Goal: Find specific page/section: Find specific page/section

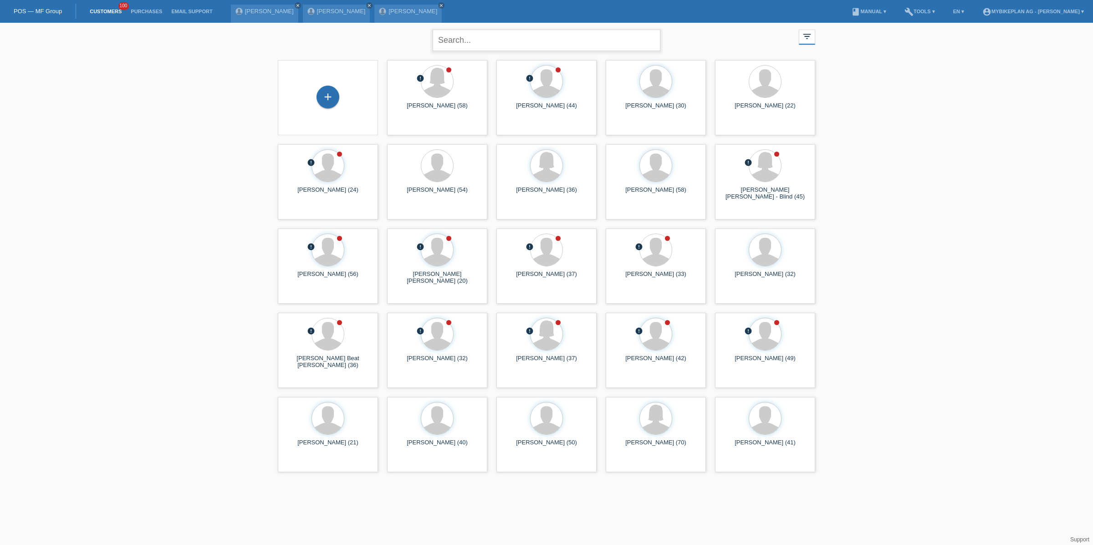
click at [464, 41] on input "text" at bounding box center [547, 40] width 228 height 21
type input "lydia"
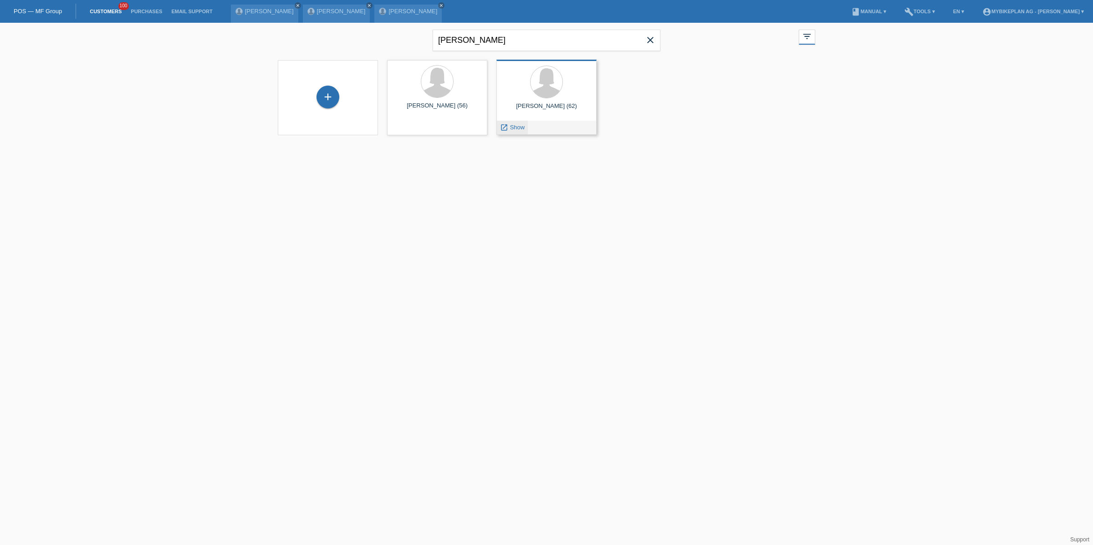
click at [524, 128] on span "Show" at bounding box center [517, 127] width 15 height 7
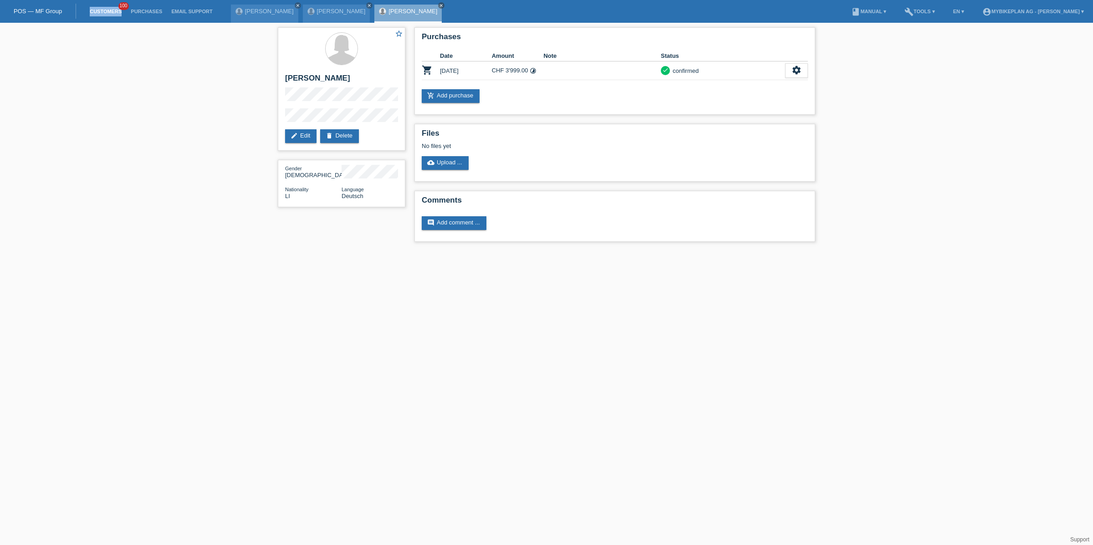
click at [109, 12] on link "Customers" at bounding box center [105, 11] width 41 height 5
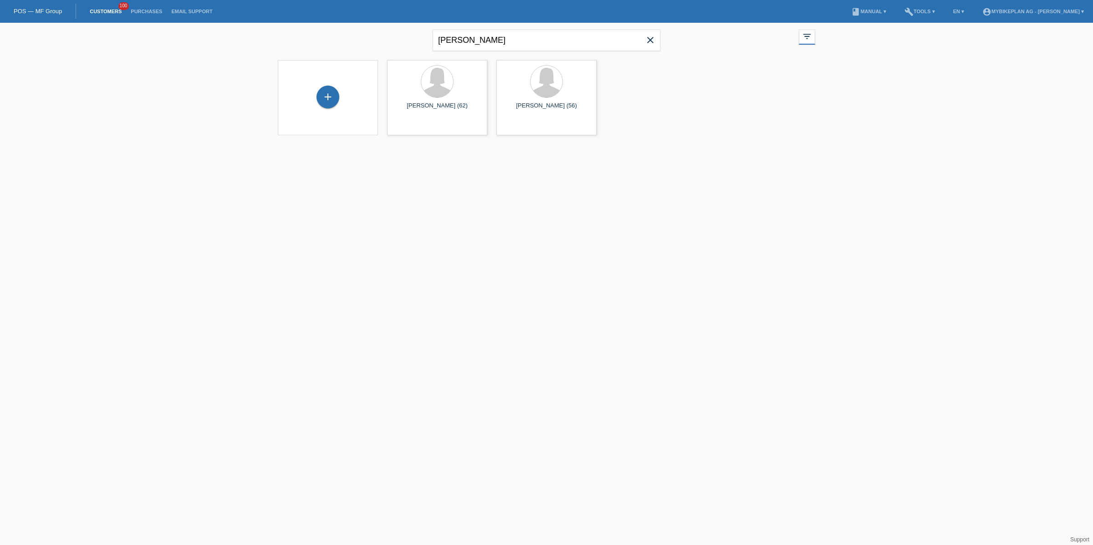
click at [651, 46] on span "close" at bounding box center [650, 41] width 18 height 14
